Goal: Information Seeking & Learning: Learn about a topic

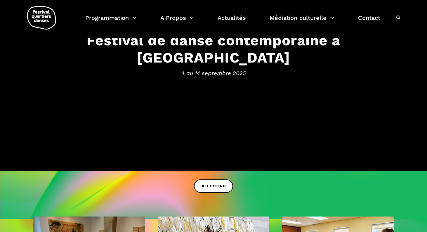
scroll to position [70, 0]
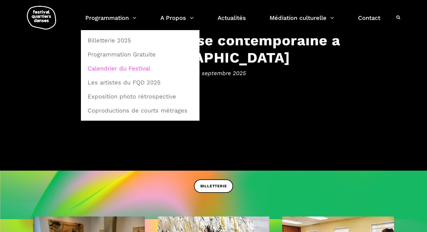
click at [133, 68] on link "Calendrier du Festival" at bounding box center [140, 68] width 112 height 13
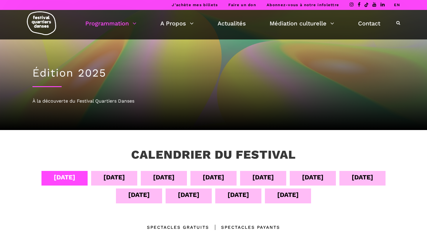
click at [292, 196] on div "14 sept" at bounding box center [288, 195] width 22 height 10
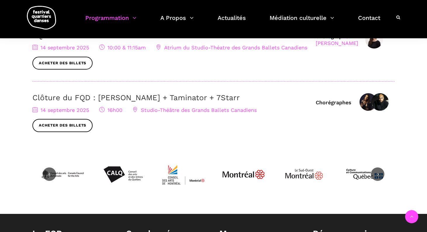
scroll to position [221, 0]
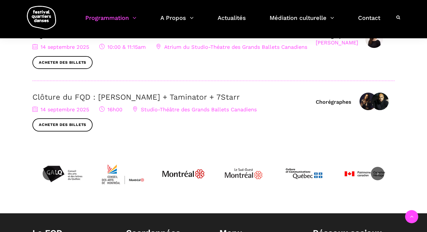
click at [169, 101] on link "Clôture du FQD : [PERSON_NAME] + Taminator + 7Starr" at bounding box center [135, 97] width 207 height 9
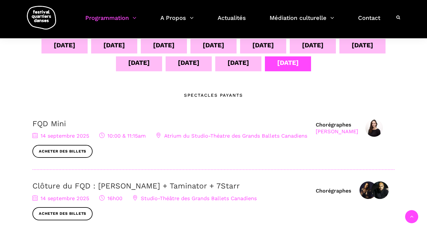
scroll to position [131, 0]
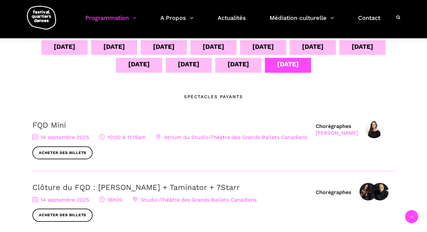
click at [250, 67] on div "13 sept" at bounding box center [238, 65] width 46 height 15
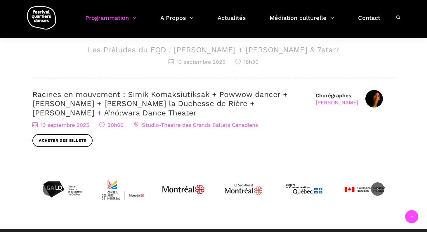
scroll to position [316, 0]
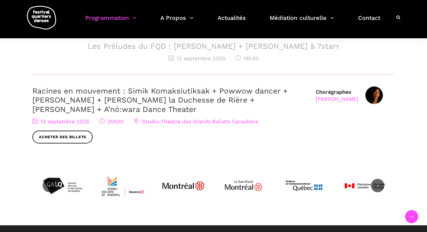
click at [167, 92] on link "Racines en mouvement : Simik Komaksiutiksak + Powwow dancer + Marshall Diabo + …" at bounding box center [159, 99] width 255 height 27
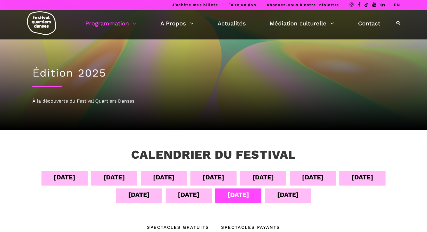
scroll to position [0, 0]
click at [294, 197] on div "14 sept" at bounding box center [288, 195] width 22 height 10
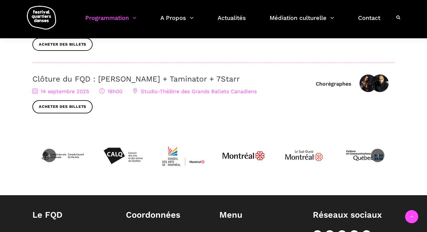
scroll to position [239, 0]
click at [368, 90] on img at bounding box center [369, 83] width 18 height 18
click at [131, 83] on link "Clôture du FQD : Lene Boel + Taminator + 7Starr" at bounding box center [135, 78] width 207 height 9
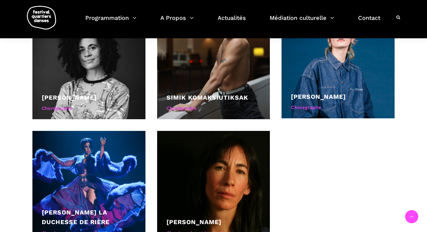
scroll to position [635, 0]
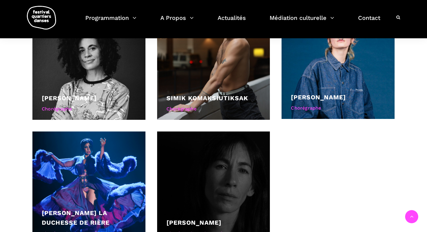
click at [214, 177] on div at bounding box center [213, 187] width 113 height 113
click at [217, 170] on div at bounding box center [213, 187] width 113 height 113
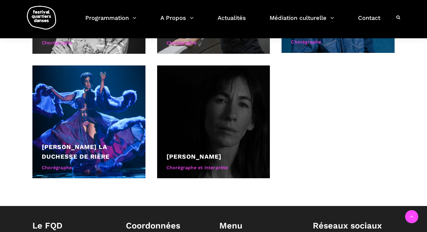
scroll to position [701, 0]
click at [206, 164] on div "Chorégraphe et interprète" at bounding box center [213, 168] width 94 height 8
click at [248, 102] on div at bounding box center [213, 121] width 113 height 113
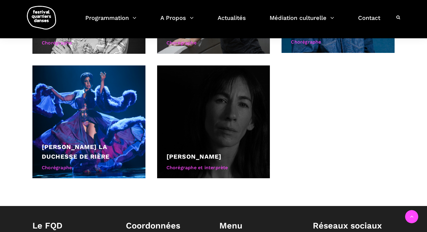
click at [248, 102] on div at bounding box center [213, 121] width 113 height 113
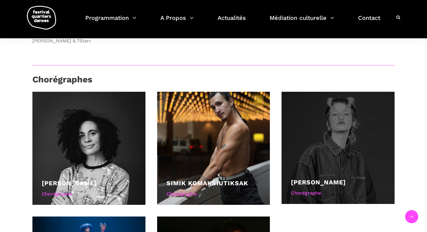
scroll to position [550, 0]
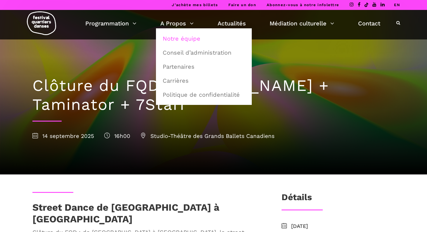
click at [191, 40] on link "Notre équipe" at bounding box center [203, 38] width 89 height 13
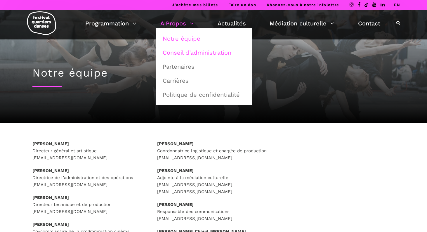
click at [195, 53] on link "Conseil d’administration" at bounding box center [203, 52] width 89 height 13
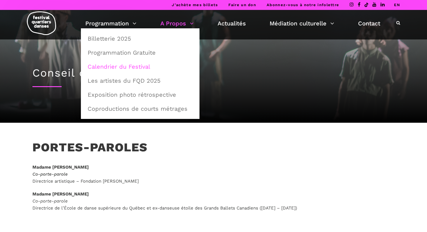
click at [131, 69] on link "Calendrier du Festival" at bounding box center [140, 66] width 112 height 13
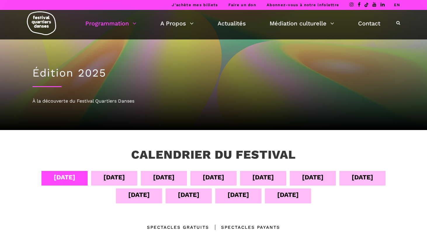
click at [192, 196] on div "[DATE]" at bounding box center [189, 195] width 22 height 10
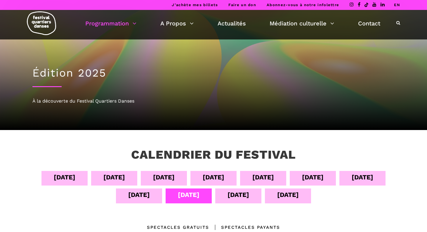
click at [129, 196] on div "[DATE]" at bounding box center [139, 195] width 22 height 10
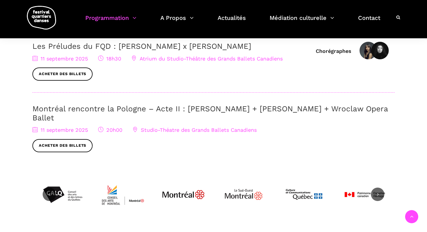
scroll to position [272, 0]
click at [127, 106] on link "Montréal rencontre la Pologne – Acte II : [PERSON_NAME] + [PERSON_NAME] + Wrocl…" at bounding box center [209, 113] width 355 height 18
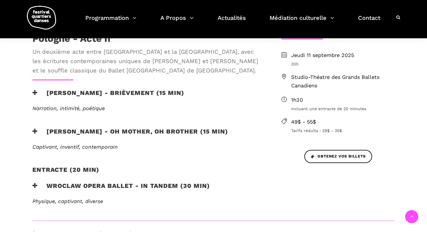
scroll to position [190, 0]
click at [122, 93] on h3 "Béatrice Larrivée - Brièvement (15 min)" at bounding box center [108, 96] width 152 height 15
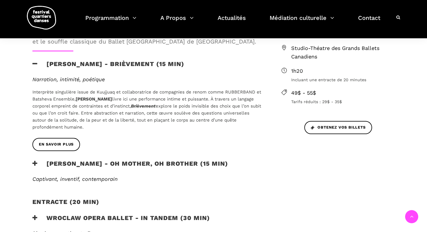
scroll to position [219, 0]
click at [70, 138] on link "En savoir plus" at bounding box center [56, 144] width 48 height 13
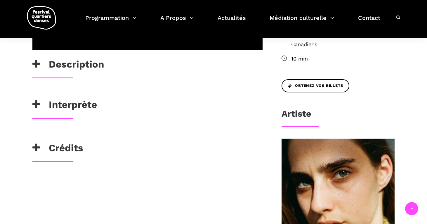
scroll to position [212, 0]
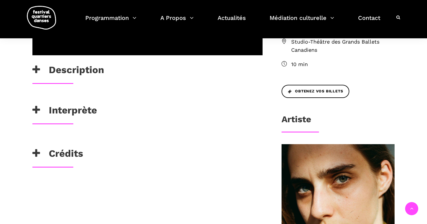
click at [72, 71] on h3 "Description" at bounding box center [68, 71] width 72 height 15
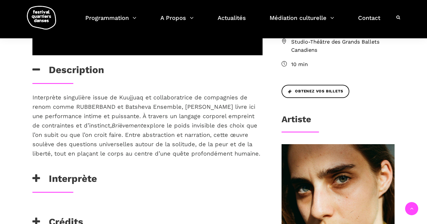
click at [72, 179] on h3 "Interprète" at bounding box center [64, 180] width 65 height 15
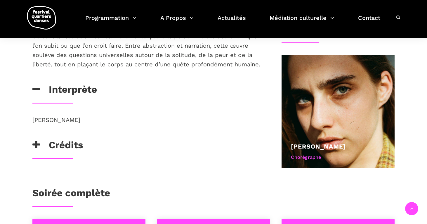
scroll to position [305, 0]
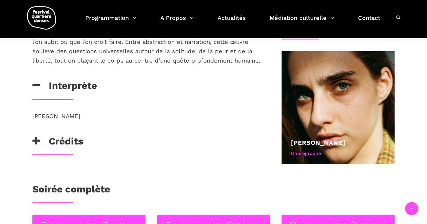
click at [71, 142] on h3 "Crédits" at bounding box center [57, 142] width 51 height 15
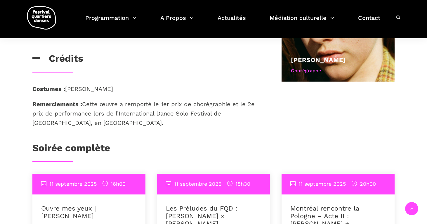
scroll to position [388, 0]
click at [99, 147] on h3 "Soirée complète" at bounding box center [71, 149] width 78 height 15
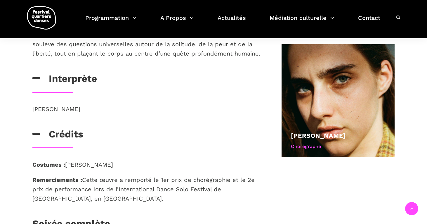
scroll to position [311, 0]
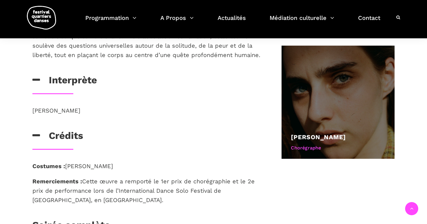
click at [359, 108] on div at bounding box center [338, 102] width 113 height 113
click at [329, 114] on div at bounding box center [338, 102] width 113 height 113
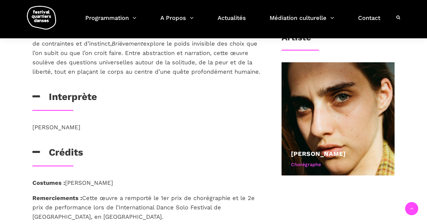
scroll to position [250, 0]
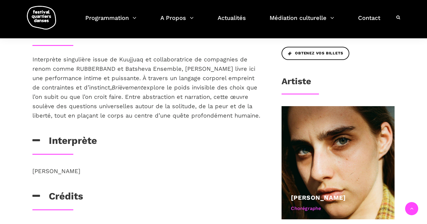
click at [34, 170] on p "[PERSON_NAME]" at bounding box center [147, 170] width 230 height 9
drag, startPoint x: 86, startPoint y: 171, endPoint x: 31, endPoint y: 173, distance: 55.5
click at [31, 173] on div "[PERSON_NAME]" at bounding box center [148, 178] width 242 height 24
copy p "[PERSON_NAME]"
